Goal: Task Accomplishment & Management: Complete application form

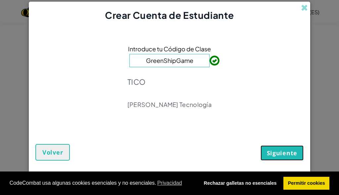
click at [301, 158] on button "Siguiente" at bounding box center [281, 152] width 43 height 15
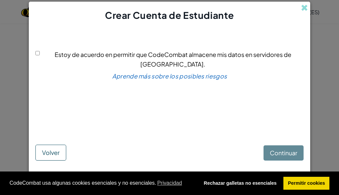
click at [38, 55] on input "Estoy de acuerdo en permitir que CodeCombat almacene mis datos en servidores de…" at bounding box center [37, 53] width 4 height 4
checkbox input "true"
click at [294, 156] on font "Continuar" at bounding box center [283, 153] width 27 height 8
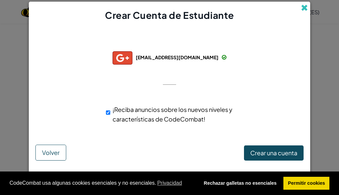
click at [306, 8] on span at bounding box center [304, 7] width 7 height 7
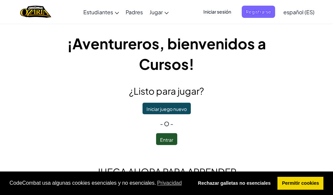
click at [226, 9] on font "Iniciar sesión" at bounding box center [217, 12] width 28 height 6
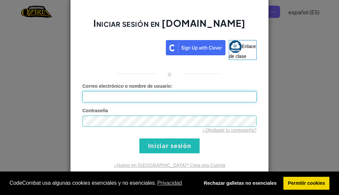
type input "Marina1606"
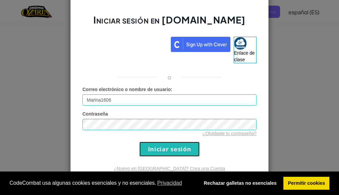
click at [157, 152] on input "Iniciar sesión" at bounding box center [169, 149] width 60 height 15
